Goal: Check status: Check status

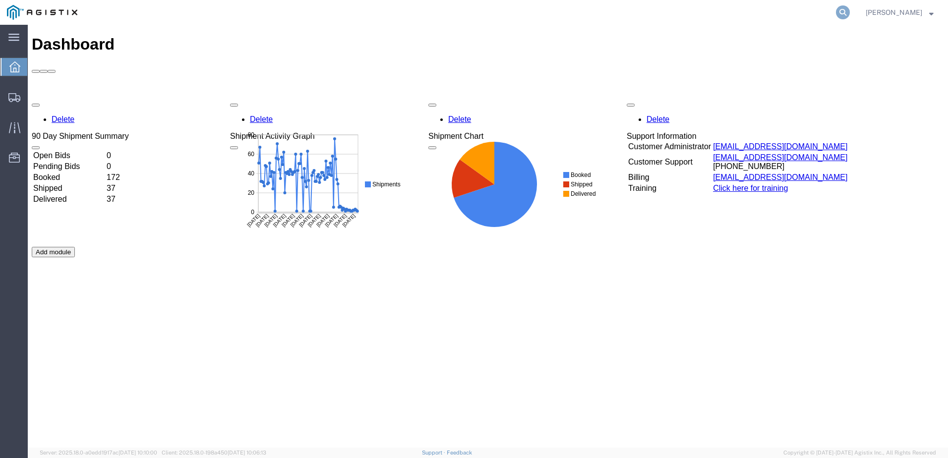
click at [850, 9] on icon at bounding box center [843, 12] width 14 height 14
click at [737, 6] on input "search" at bounding box center [686, 12] width 302 height 24
paste input "56714032"
type input "56714032"
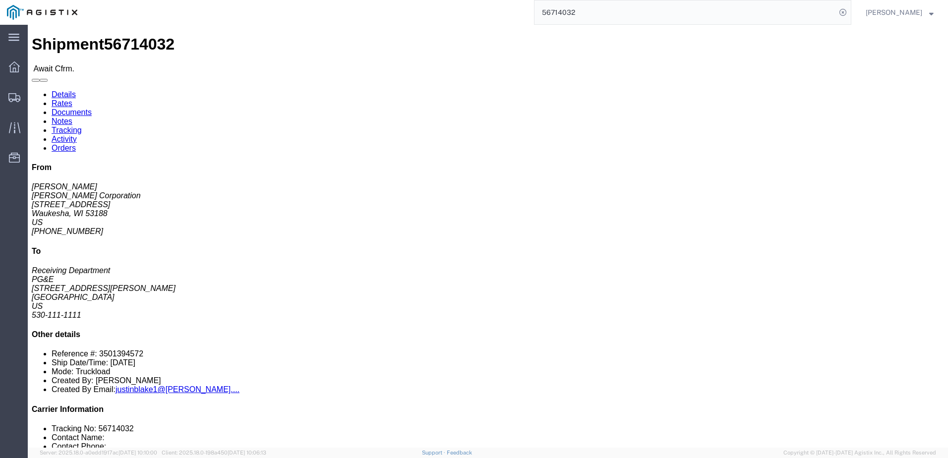
click link "Notes"
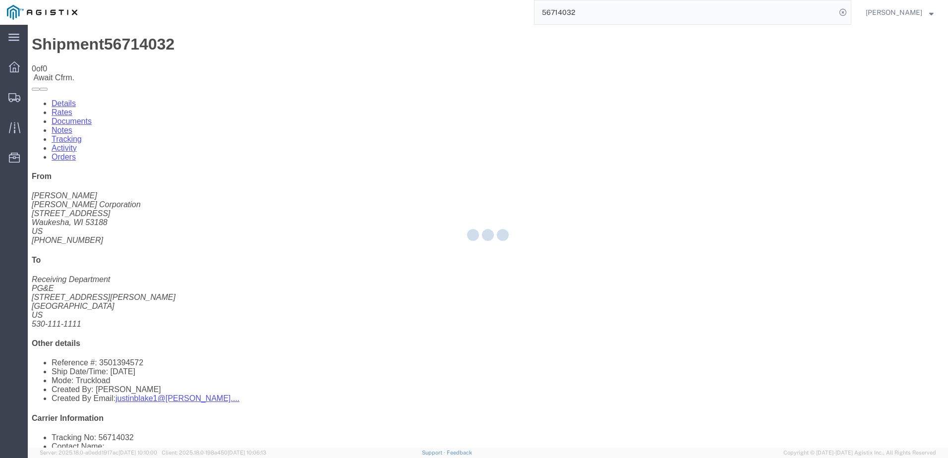
click at [63, 99] on link "Details" at bounding box center [64, 103] width 24 height 8
